Goal: Information Seeking & Learning: Learn about a topic

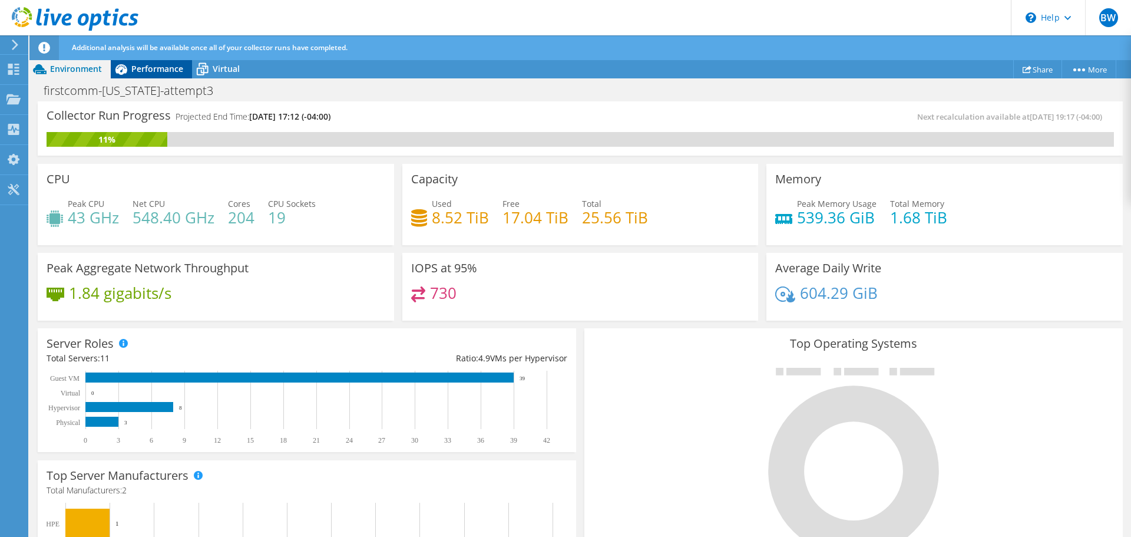
click at [170, 71] on span "Performance" at bounding box center [157, 68] width 52 height 11
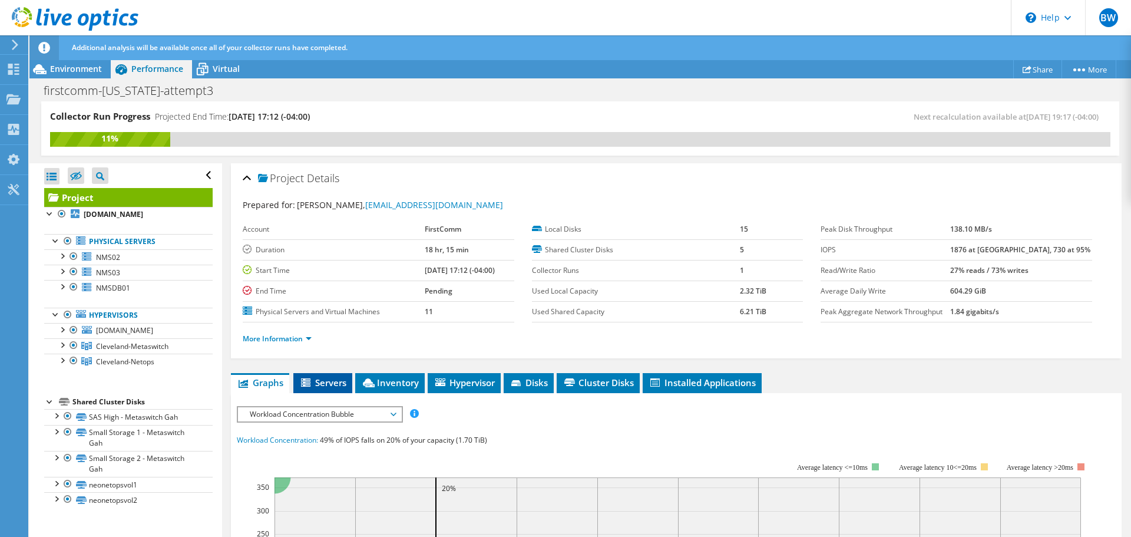
click at [324, 382] on span "Servers" at bounding box center [322, 382] width 47 height 12
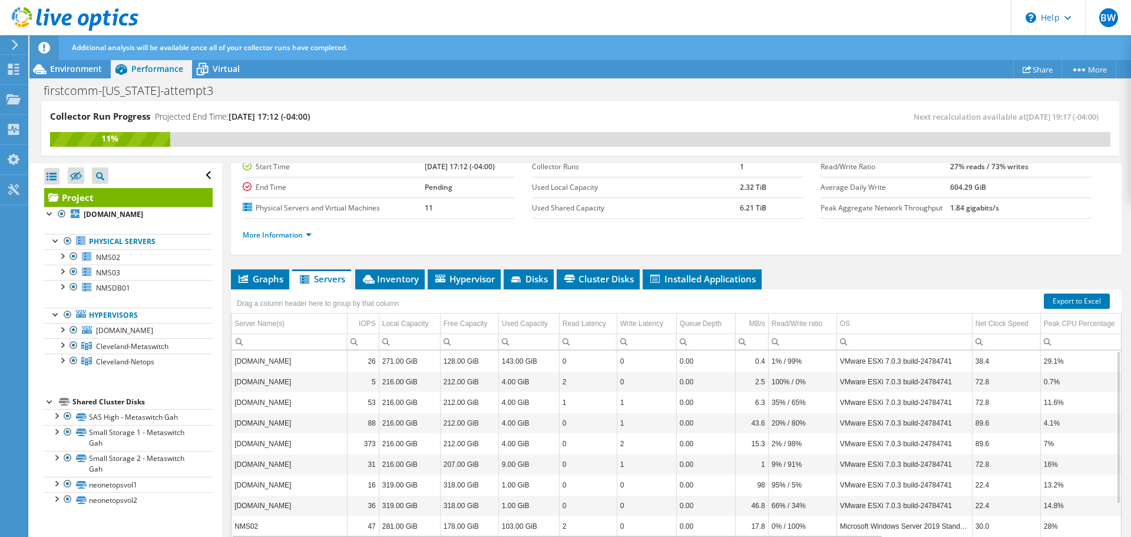
scroll to position [150, 0]
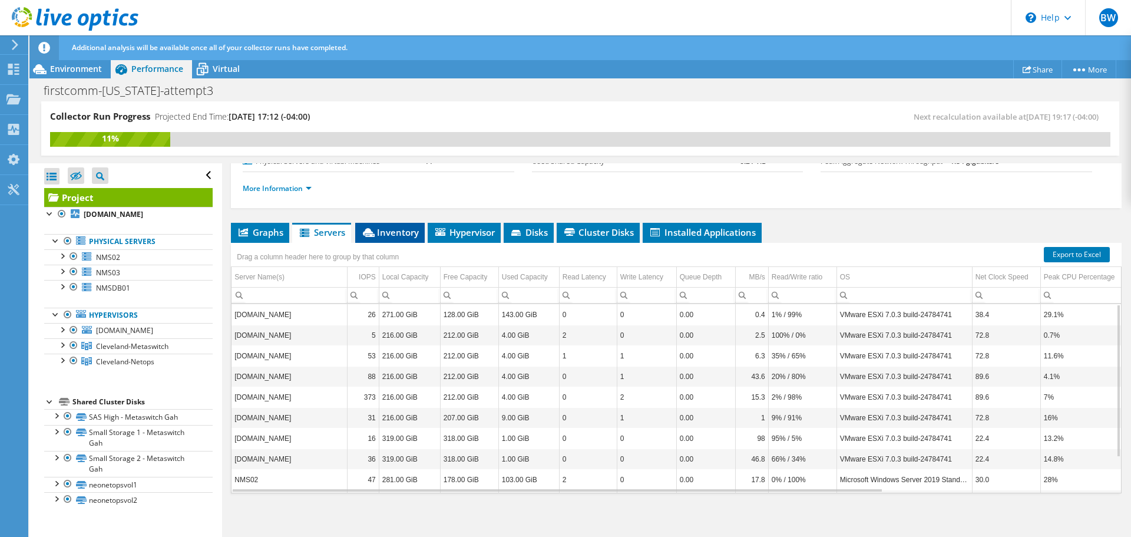
click at [404, 229] on span "Inventory" at bounding box center [390, 232] width 58 height 12
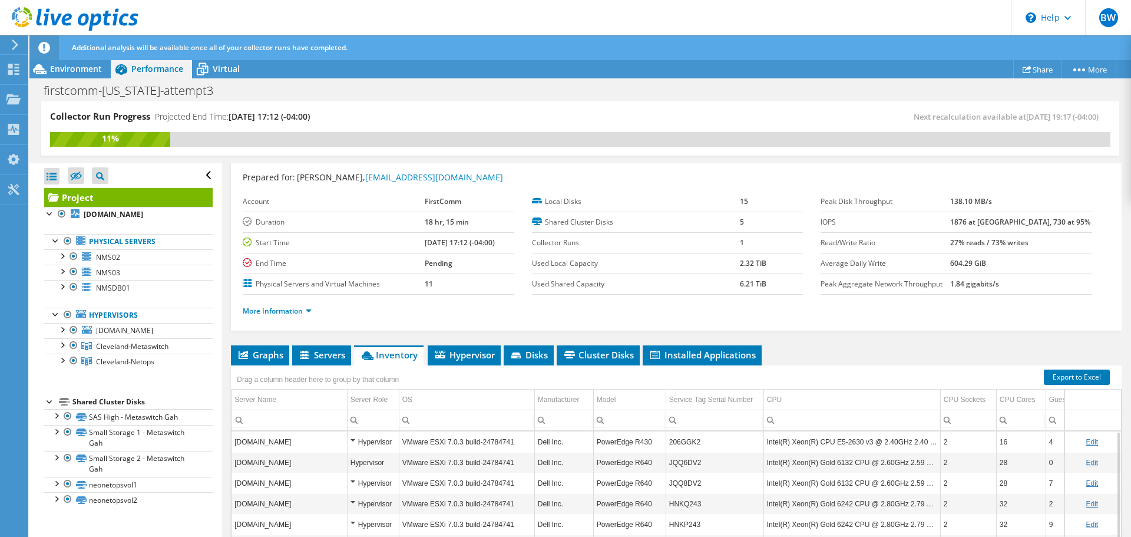
scroll to position [27, 0]
click at [464, 357] on span "Hypervisor" at bounding box center [464, 355] width 61 height 12
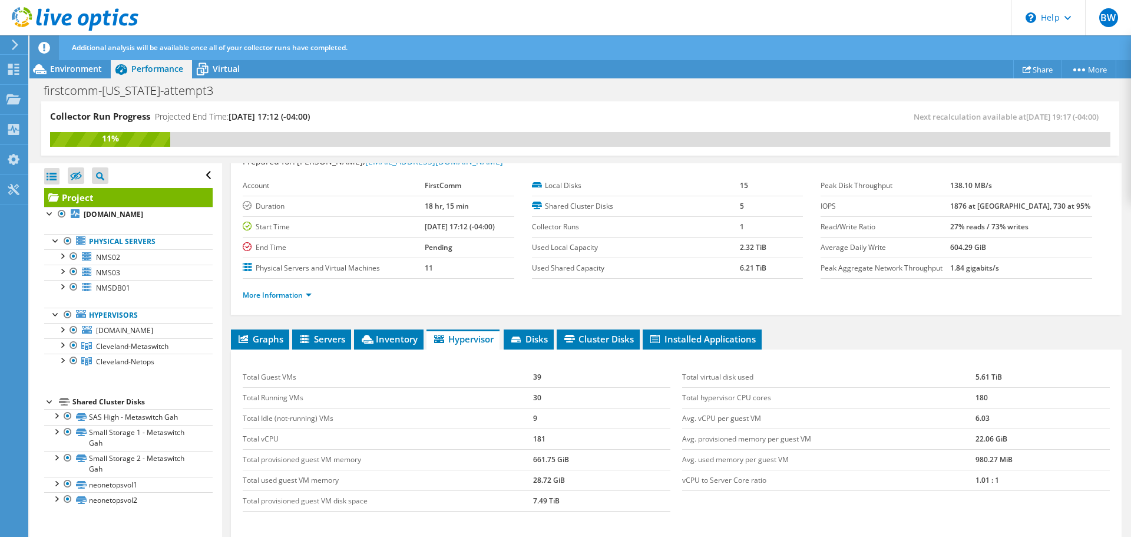
scroll to position [0, 0]
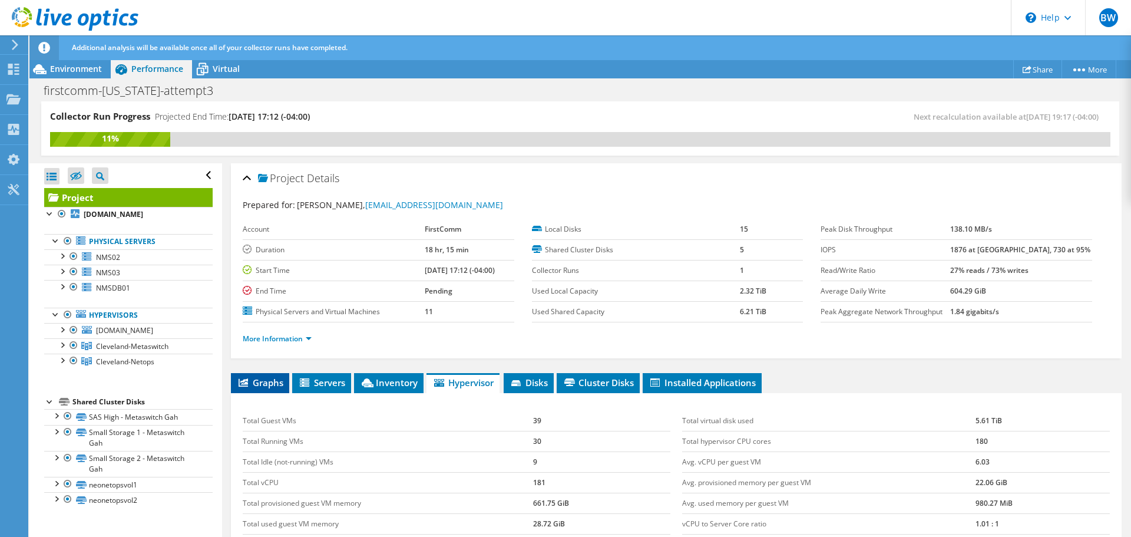
click at [270, 381] on span "Graphs" at bounding box center [260, 382] width 47 height 12
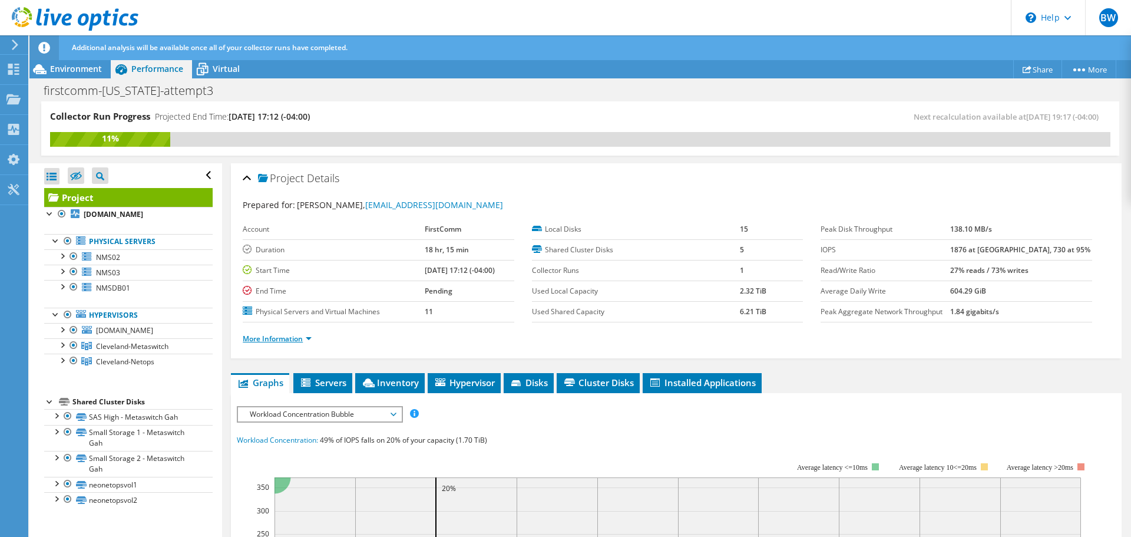
click at [280, 340] on link "More Information" at bounding box center [277, 338] width 69 height 10
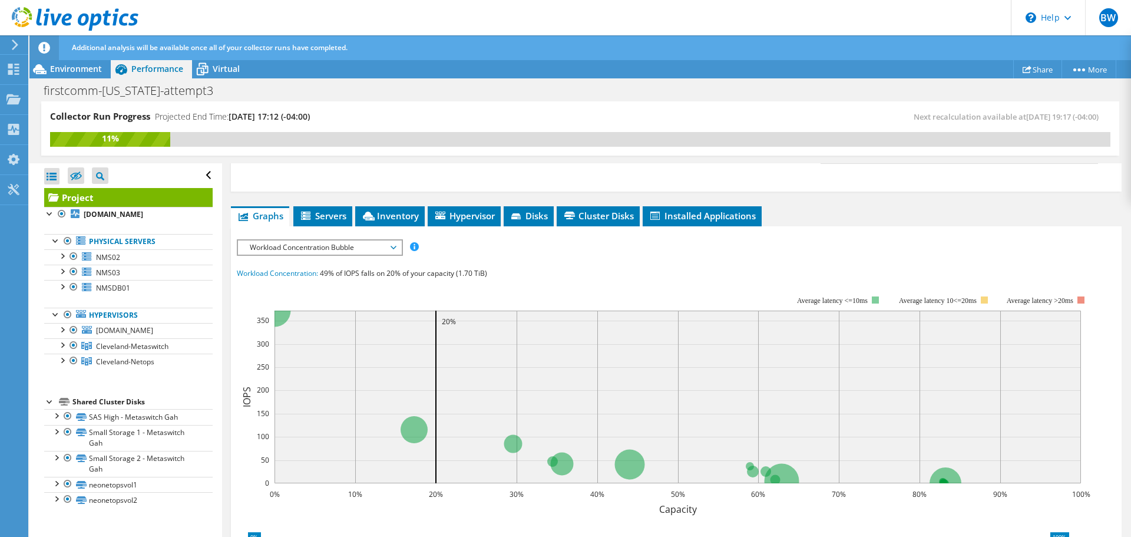
scroll to position [346, 0]
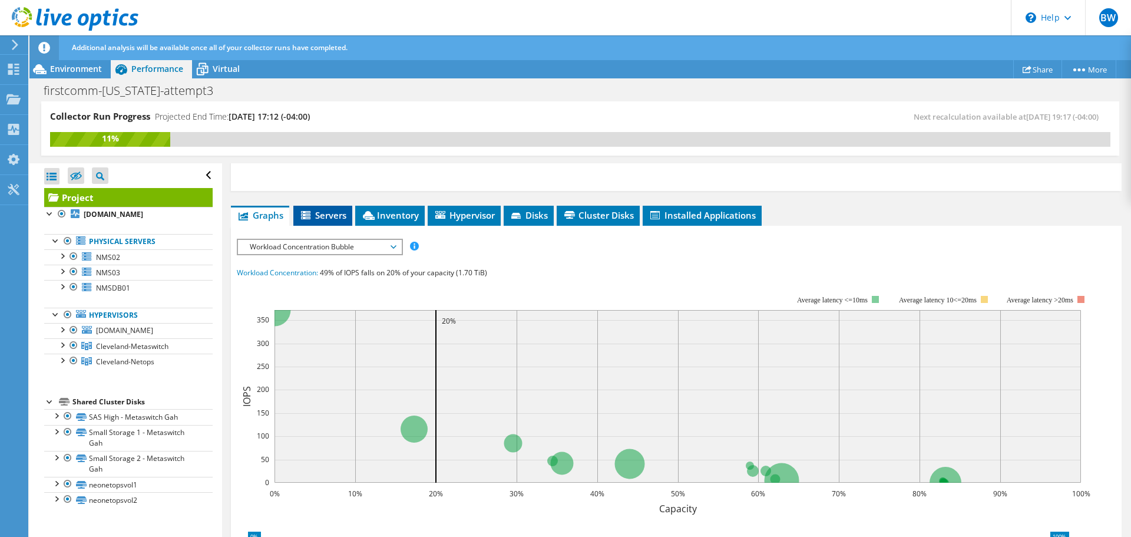
click at [338, 213] on span "Servers" at bounding box center [322, 215] width 47 height 12
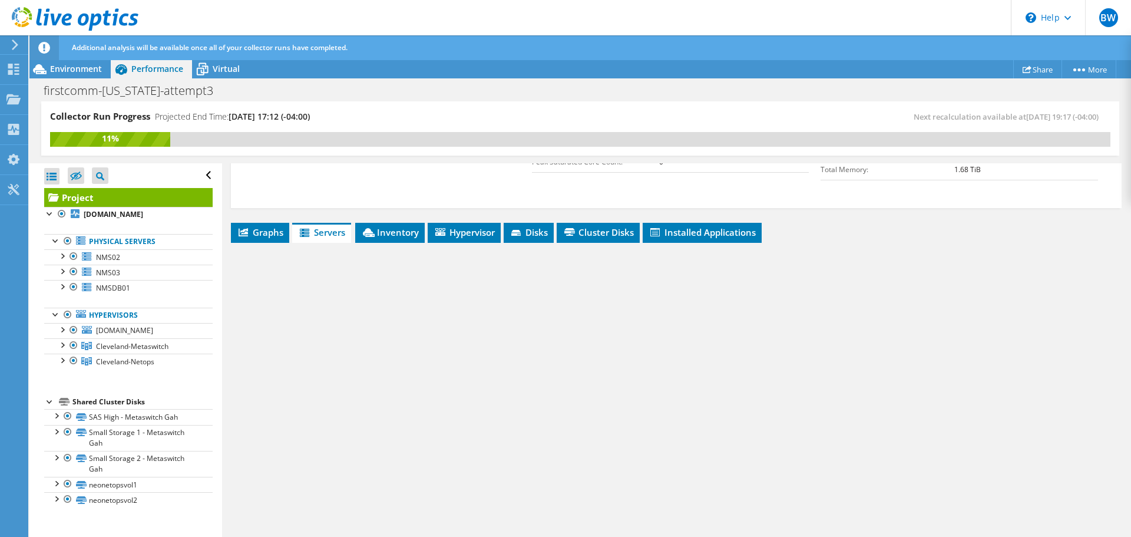
scroll to position [329, 0]
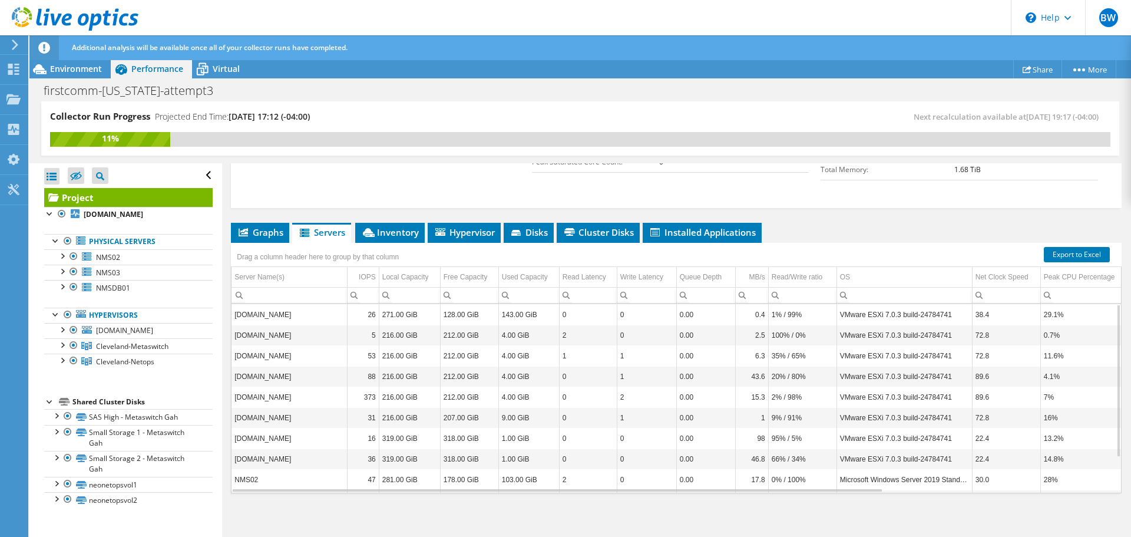
click at [276, 396] on td "[DOMAIN_NAME]" at bounding box center [289, 397] width 115 height 21
click at [278, 399] on td "[DOMAIN_NAME]" at bounding box center [289, 397] width 115 height 21
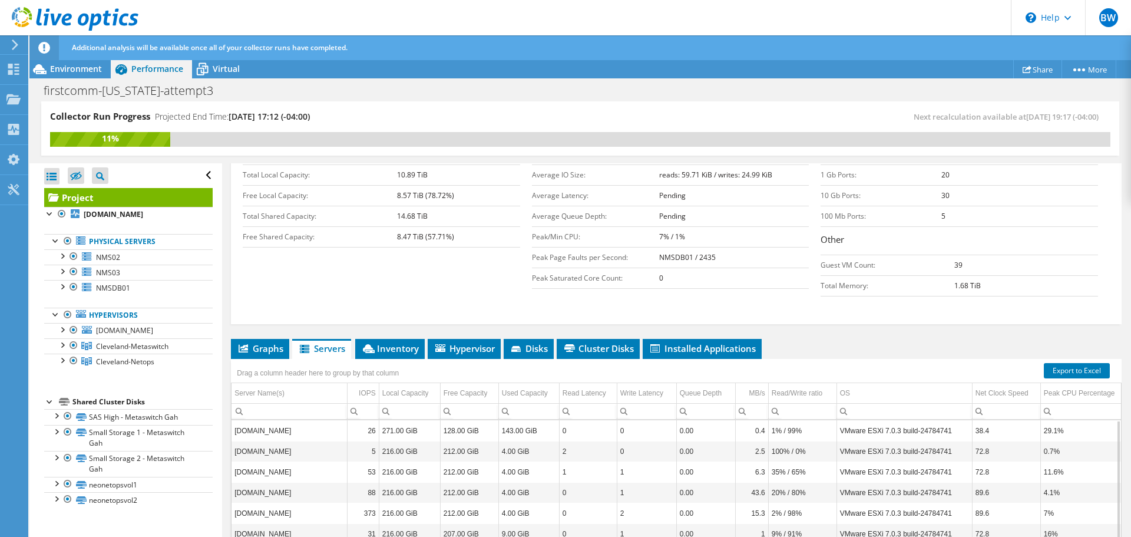
scroll to position [212, 0]
click at [258, 349] on span "Graphs" at bounding box center [260, 349] width 47 height 12
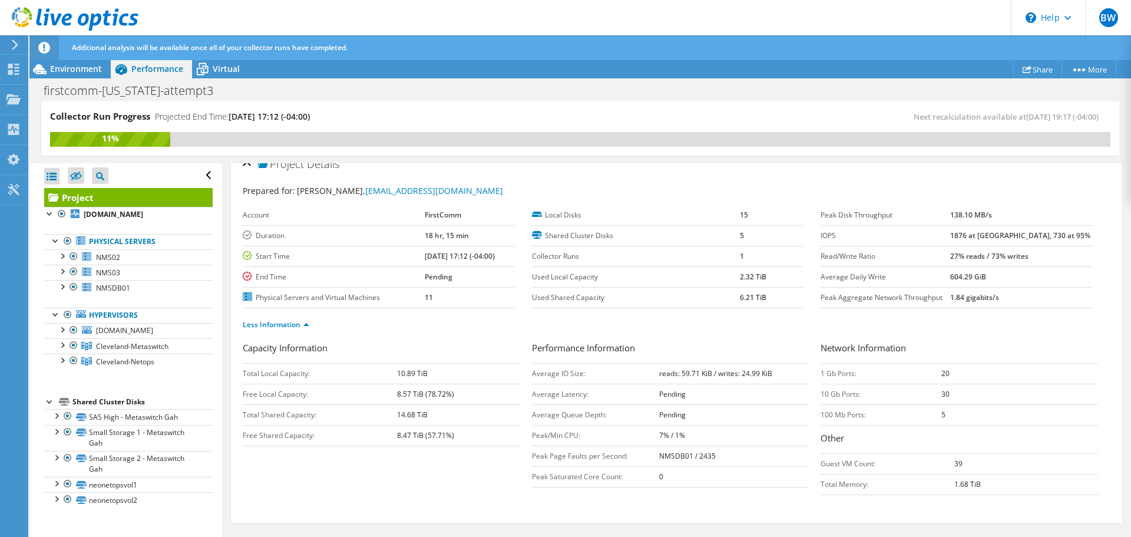
scroll to position [0, 0]
